Goal: Information Seeking & Learning: Learn about a topic

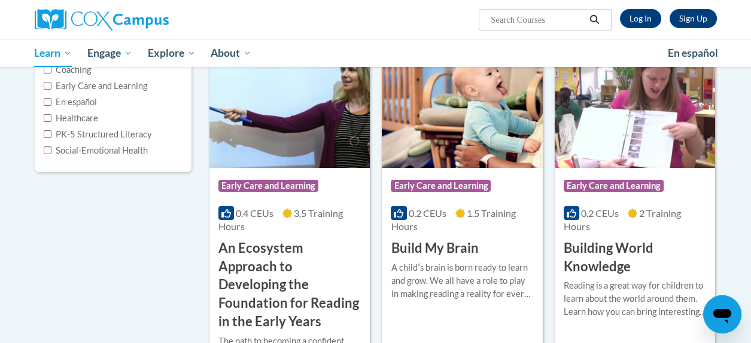
scroll to position [239, 0]
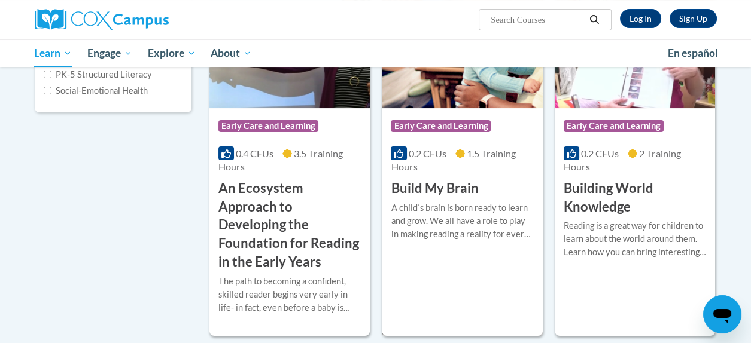
click at [444, 191] on h3 "Build My Brain" at bounding box center [434, 188] width 87 height 19
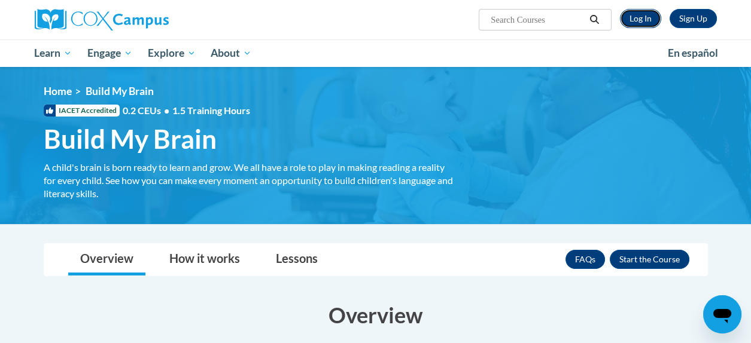
click at [636, 19] on link "Log In" at bounding box center [640, 18] width 41 height 19
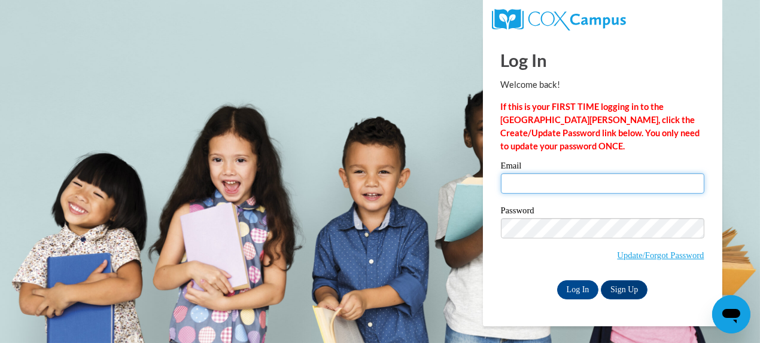
click at [526, 188] on input "Email" at bounding box center [602, 184] width 203 height 20
type input "priyanka.shaw81@gmail.com"
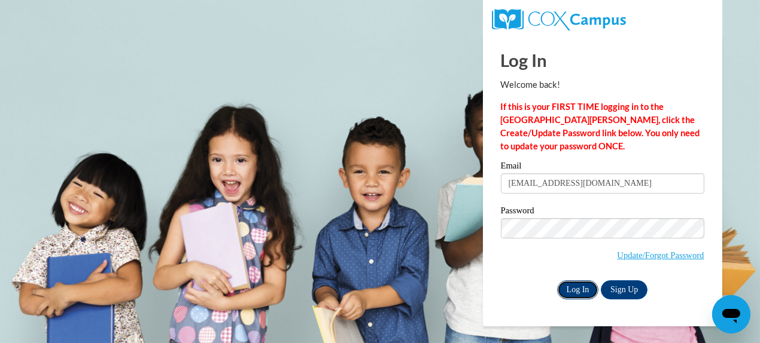
click at [576, 293] on input "Log In" at bounding box center [578, 290] width 42 height 19
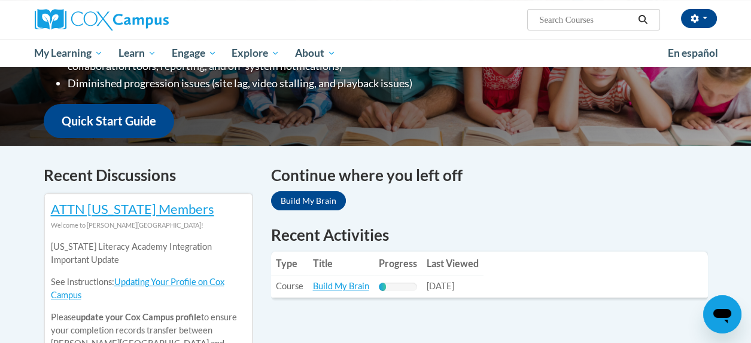
scroll to position [359, 0]
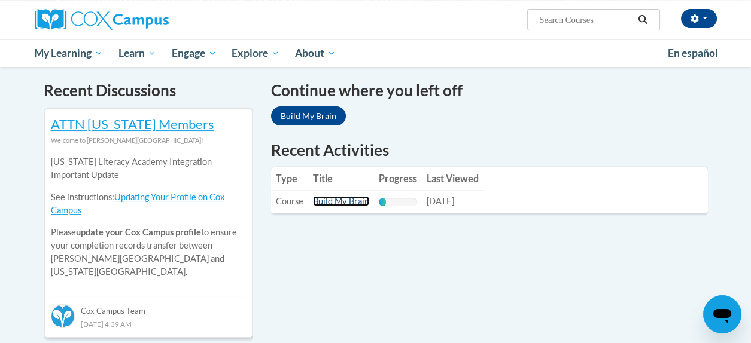
click at [345, 203] on link "Build My Brain" at bounding box center [341, 201] width 56 height 10
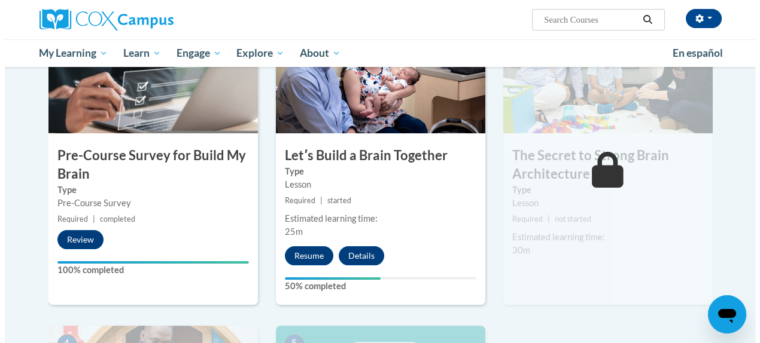
scroll to position [359, 0]
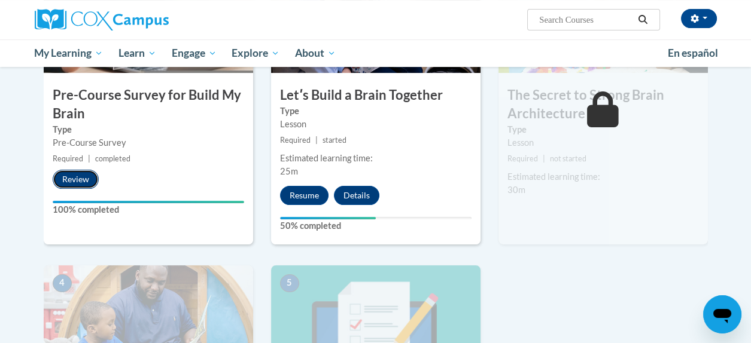
click at [79, 181] on button "Review" at bounding box center [76, 179] width 46 height 19
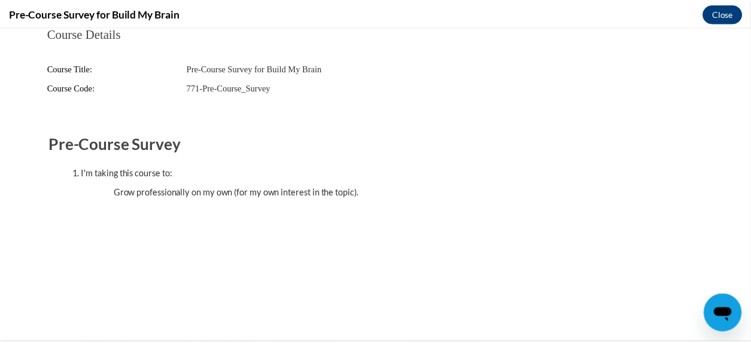
scroll to position [0, 0]
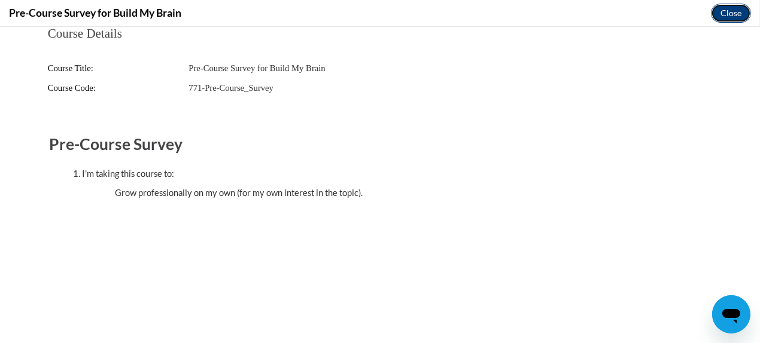
click at [726, 17] on button "Close" at bounding box center [731, 13] width 40 height 19
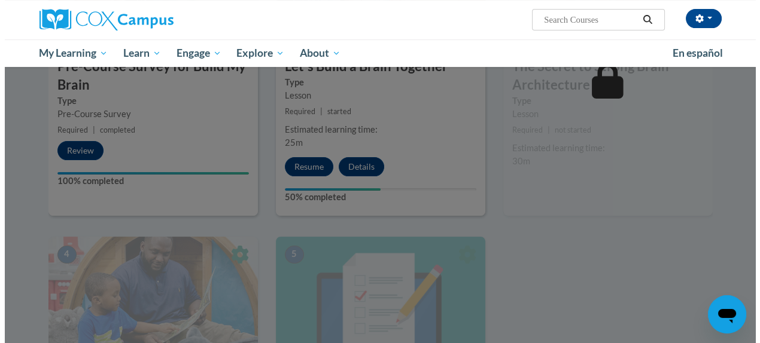
scroll to position [419, 0]
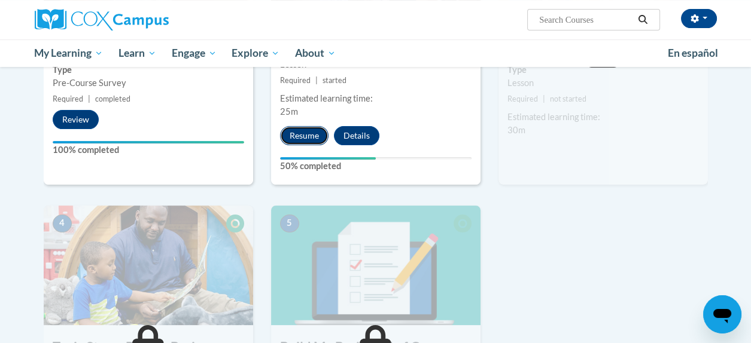
click at [302, 135] on button "Resume" at bounding box center [304, 135] width 48 height 19
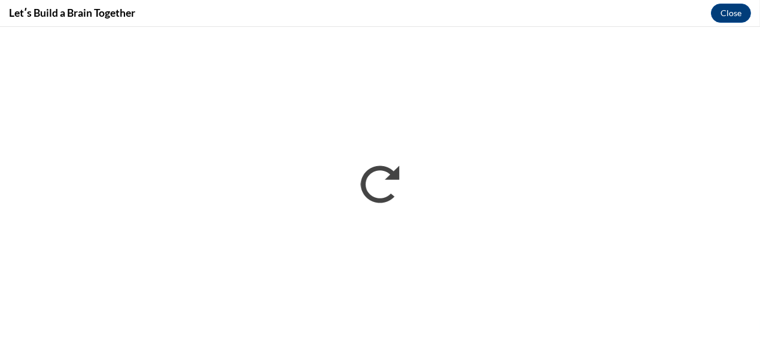
scroll to position [0, 0]
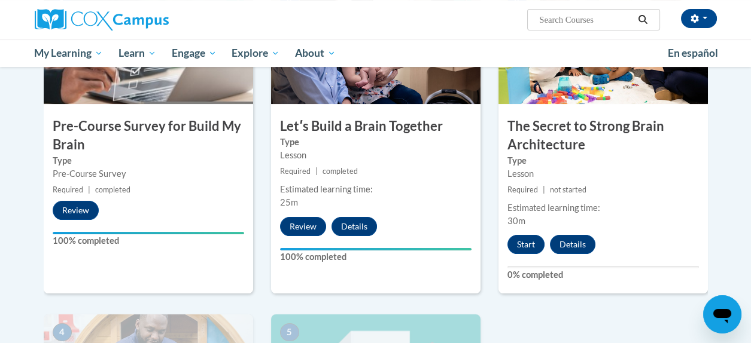
scroll to position [260, 0]
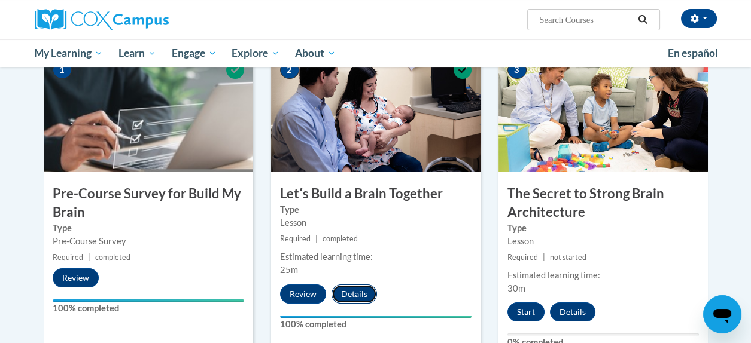
click at [355, 291] on button "Details" at bounding box center [353, 294] width 45 height 19
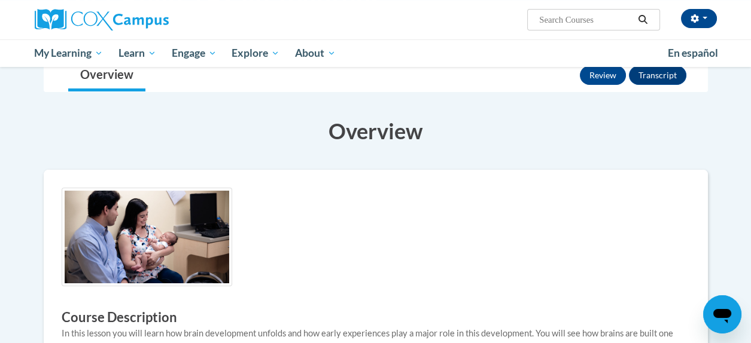
scroll to position [59, 0]
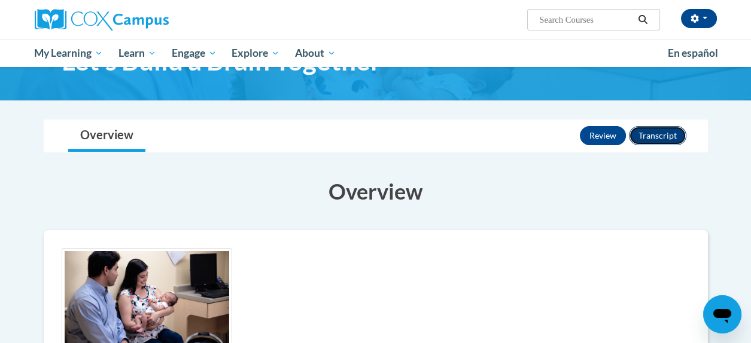
click at [658, 132] on button "Transcript" at bounding box center [657, 135] width 57 height 19
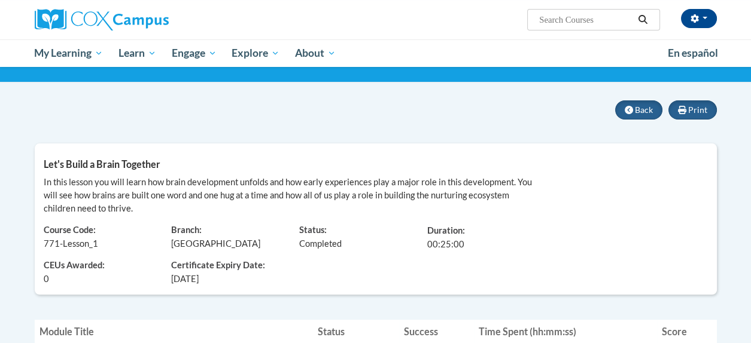
scroll to position [59, 0]
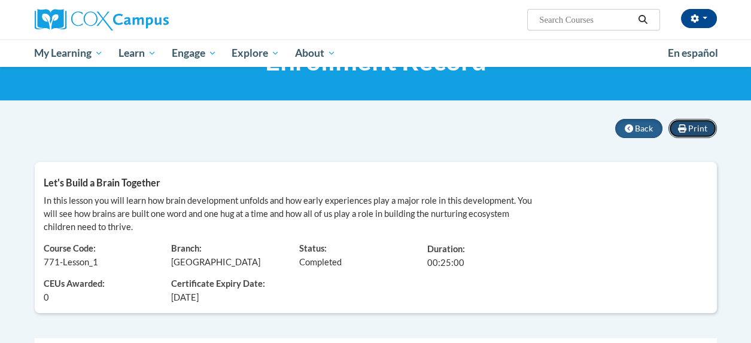
click at [710, 123] on button "Print" at bounding box center [692, 128] width 48 height 19
click at [635, 133] on span "Back" at bounding box center [644, 128] width 18 height 10
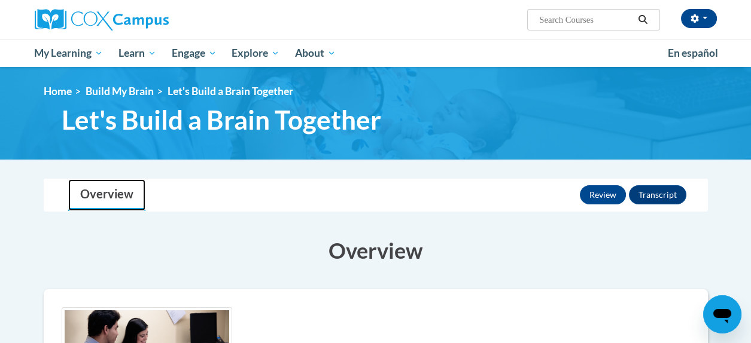
click at [122, 196] on link "Overview" at bounding box center [106, 195] width 77 height 32
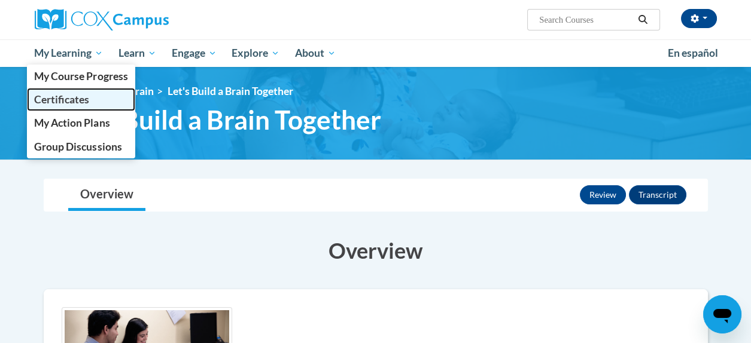
click at [58, 106] on link "Certificates" at bounding box center [81, 99] width 109 height 23
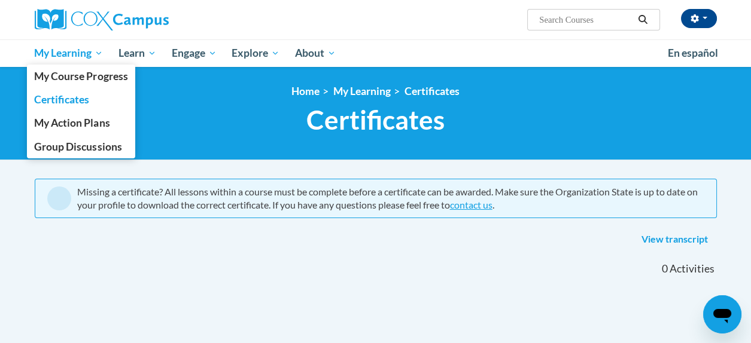
click at [71, 57] on span "My Learning" at bounding box center [68, 53] width 69 height 14
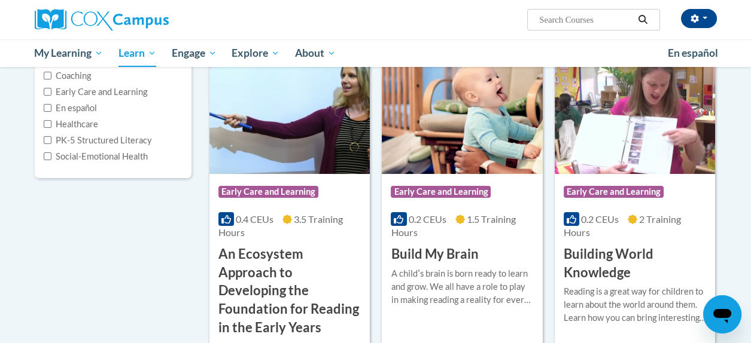
scroll to position [239, 0]
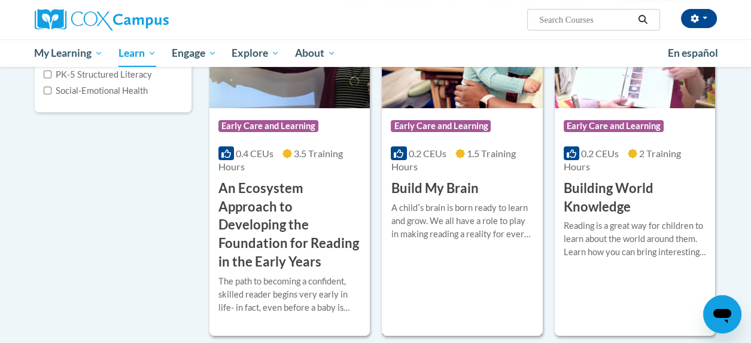
click at [445, 205] on div "A childʹs brain is born ready to learn and grow. We all have a role to play in …" at bounding box center [462, 221] width 142 height 39
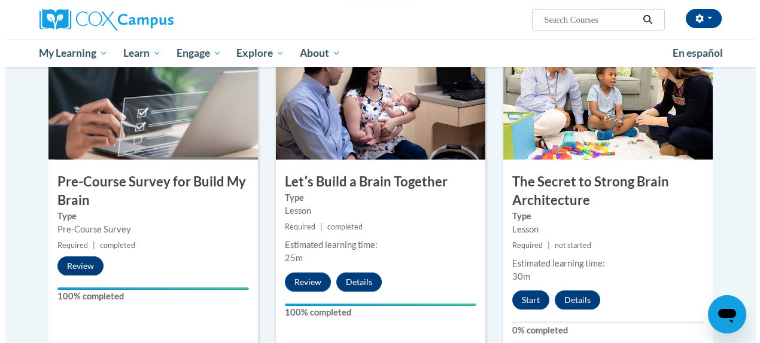
scroll to position [299, 0]
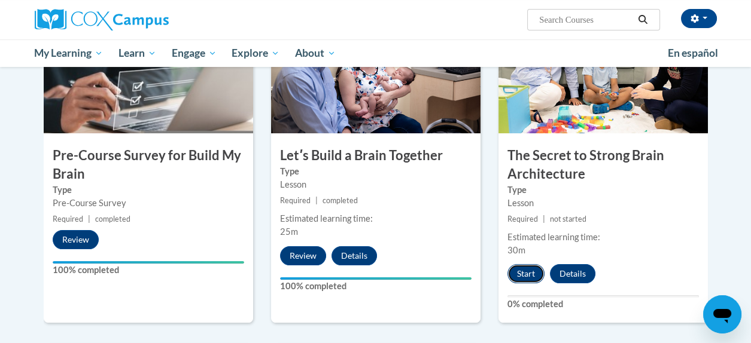
click at [522, 270] on button "Start" at bounding box center [525, 273] width 37 height 19
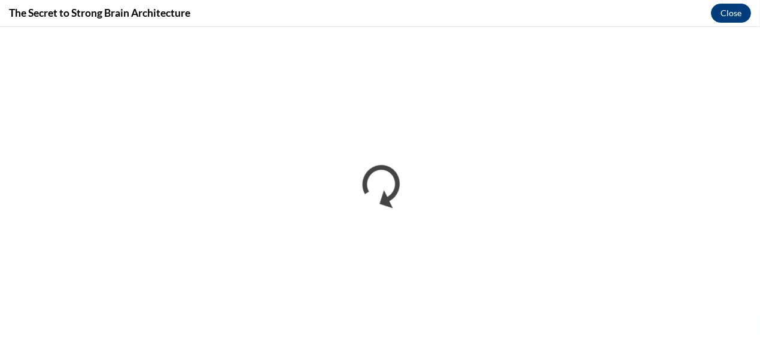
scroll to position [0, 0]
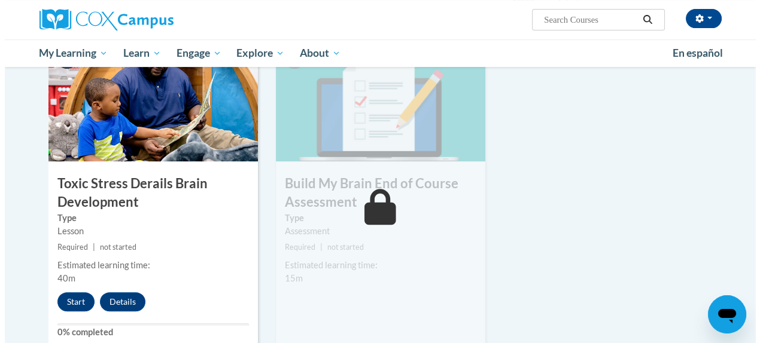
scroll to position [658, 0]
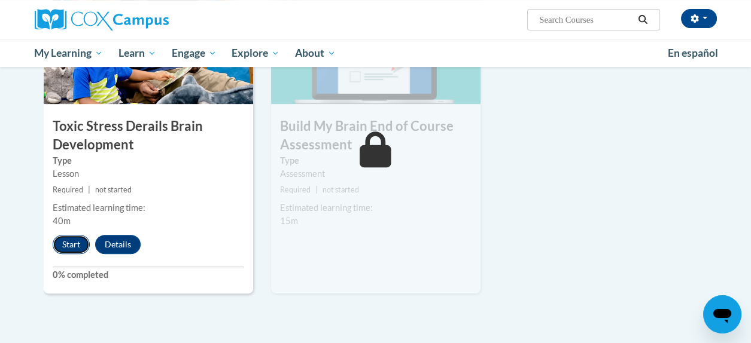
click at [72, 247] on button "Start" at bounding box center [71, 244] width 37 height 19
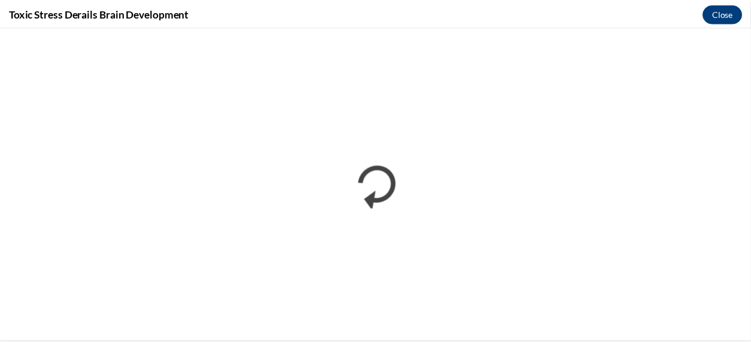
scroll to position [0, 0]
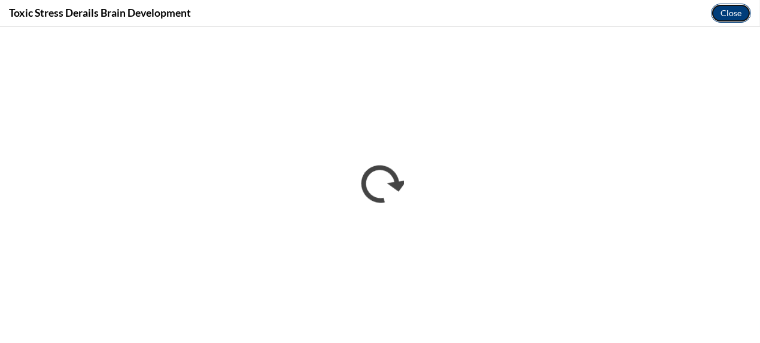
click at [726, 12] on button "Close" at bounding box center [731, 13] width 40 height 19
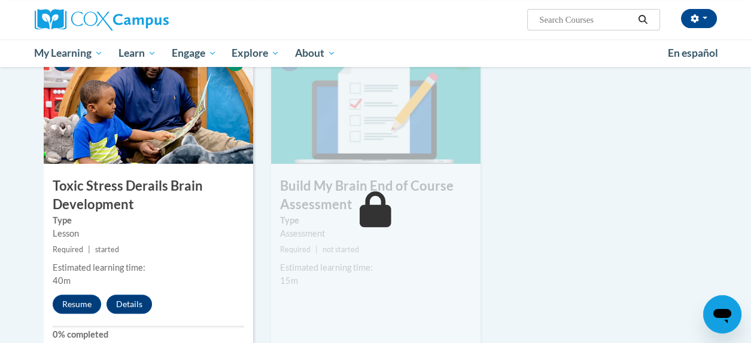
scroll to position [658, 0]
